Goal: Find specific page/section: Find specific page/section

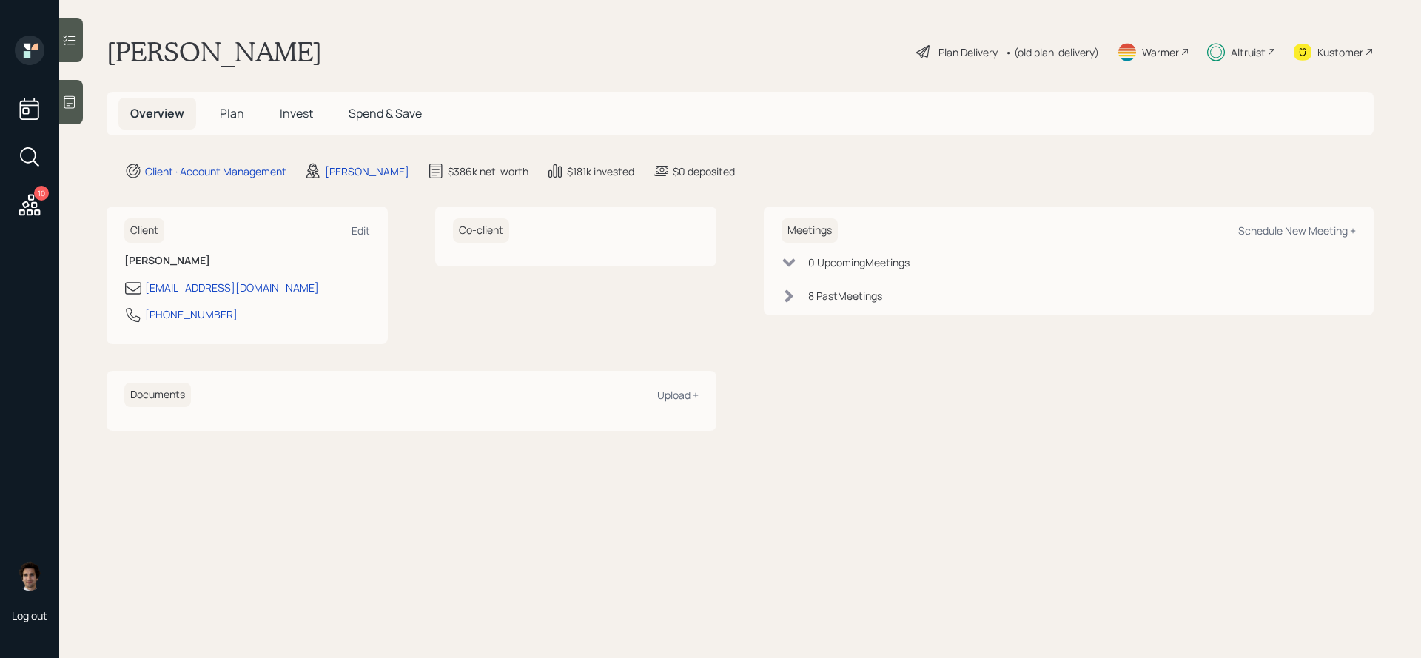
click at [1228, 47] on div "Altruist" at bounding box center [1241, 52] width 69 height 33
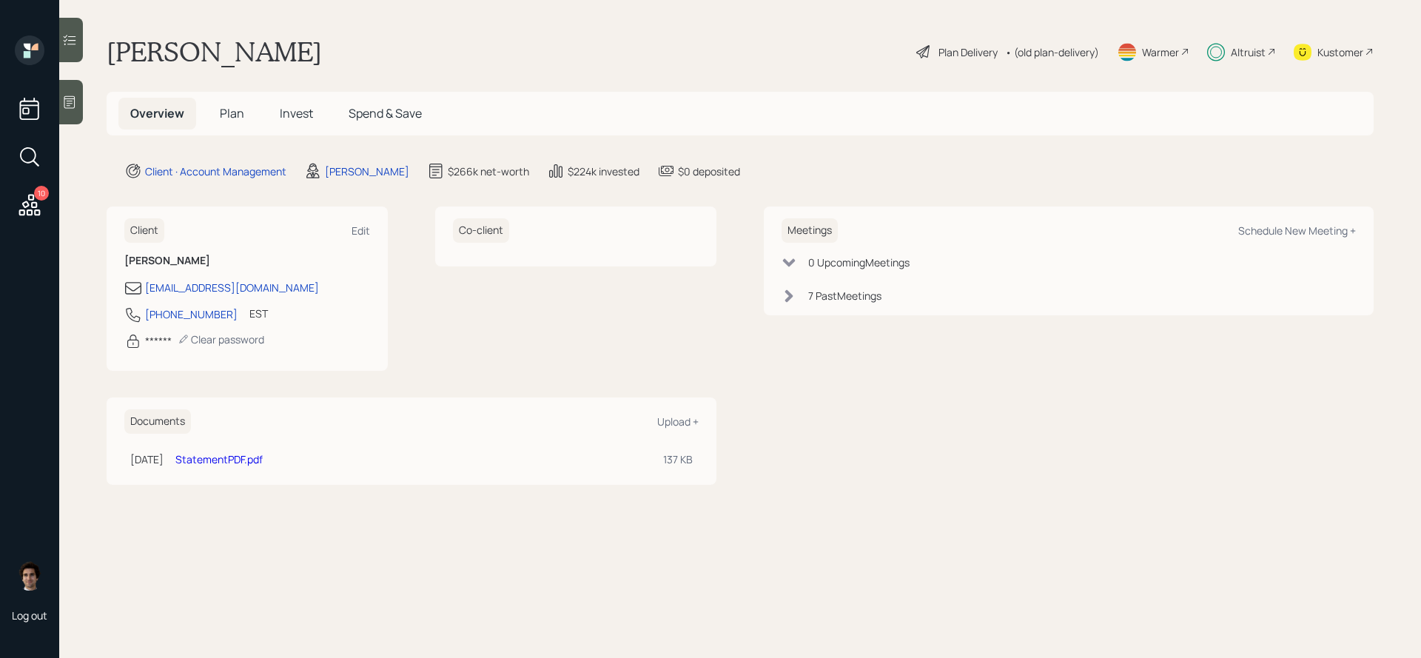
click at [1257, 30] on main "[PERSON_NAME] Plan Delivery • (old plan-delivery) Warmer Altruist Kustomer Over…" at bounding box center [740, 329] width 1362 height 658
click at [1256, 42] on div "Altruist" at bounding box center [1241, 52] width 69 height 33
